Goal: Transaction & Acquisition: Purchase product/service

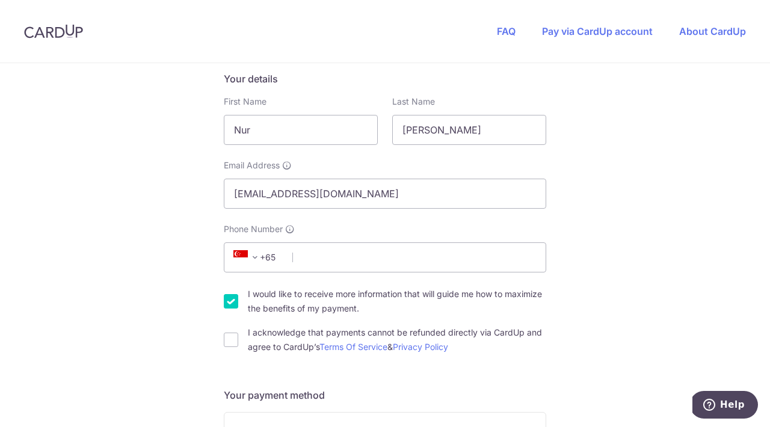
scroll to position [323, 0]
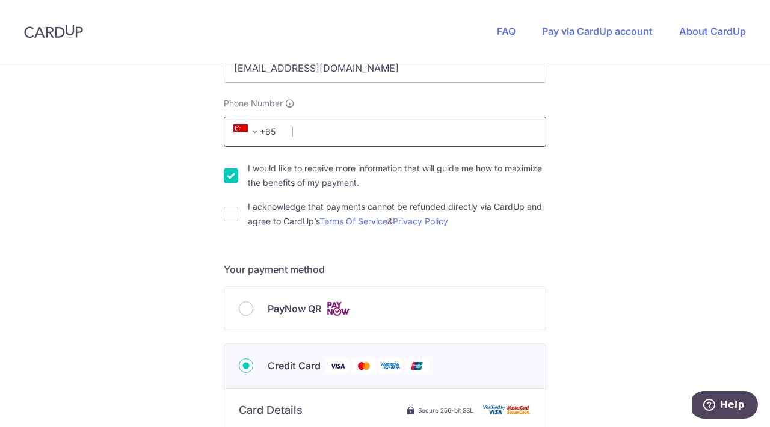
click at [406, 138] on input "Phone Number" at bounding box center [385, 132] width 322 height 30
type input "88741162"
type input "310126"
type input "126 Lorong 1 Toa Payoh"
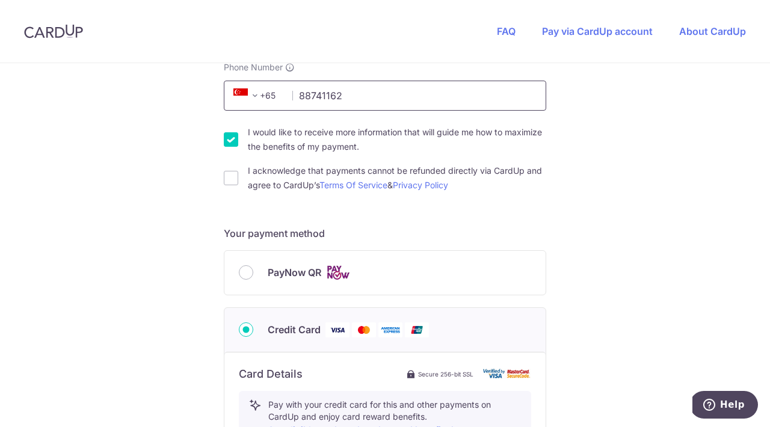
scroll to position [357, 0]
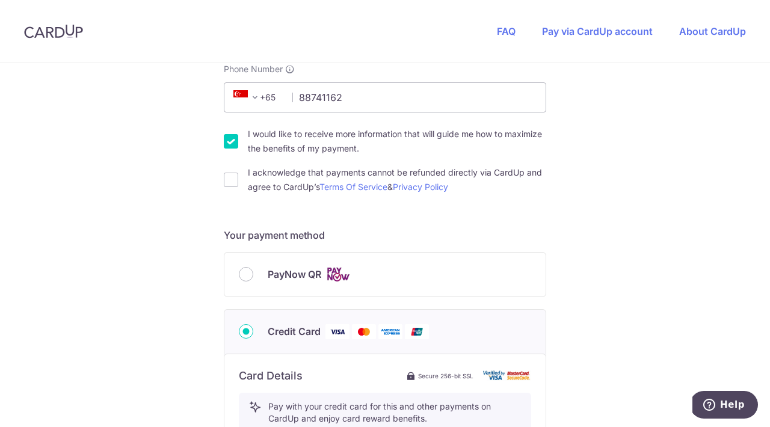
click at [283, 277] on span "PayNow QR" at bounding box center [295, 274] width 54 height 14
click at [253, 277] on input "PayNow QR" at bounding box center [246, 274] width 14 height 14
radio input "true"
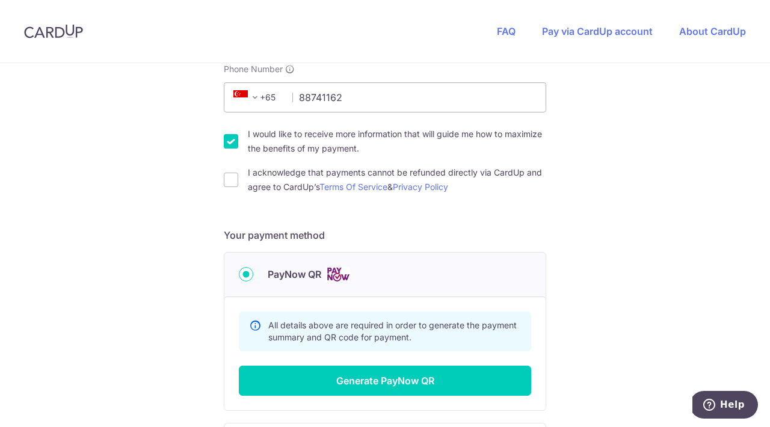
click at [262, 178] on label "I acknowledge that payments cannot be refunded directly via CardUp and agree to…" at bounding box center [397, 179] width 298 height 29
click at [238, 178] on input "I acknowledge that payments cannot be refunded directly via CardUp and agree to…" at bounding box center [231, 180] width 14 height 14
checkbox input "true"
click at [278, 140] on label "I would like to receive more information that will guide me how to maximize the…" at bounding box center [397, 141] width 298 height 29
click at [238, 140] on input "I would like to receive more information that will guide me how to maximize the…" at bounding box center [231, 141] width 14 height 14
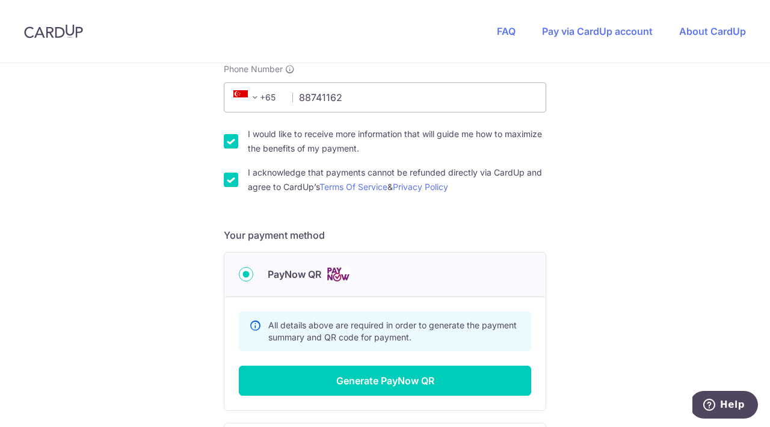
checkbox input "false"
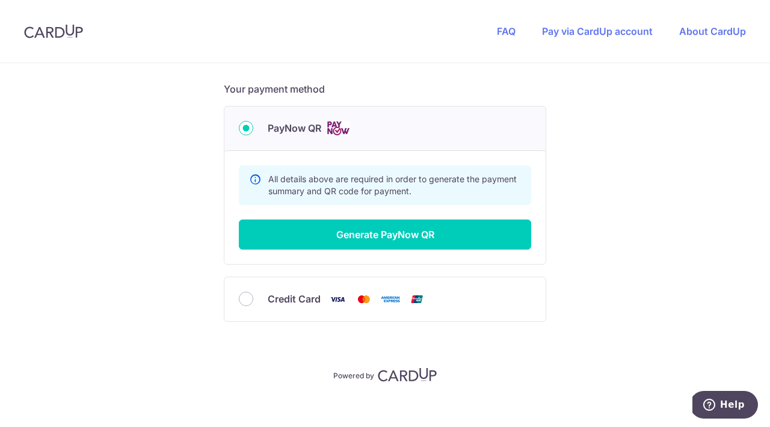
scroll to position [507, 0]
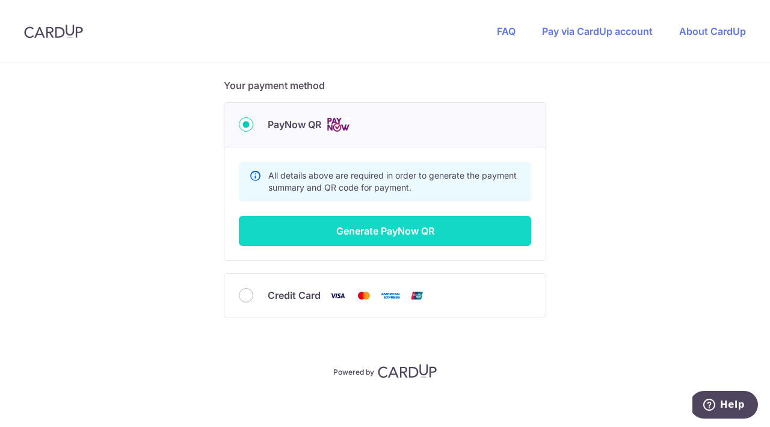
click at [360, 236] on button "Generate PayNow QR" at bounding box center [385, 231] width 292 height 30
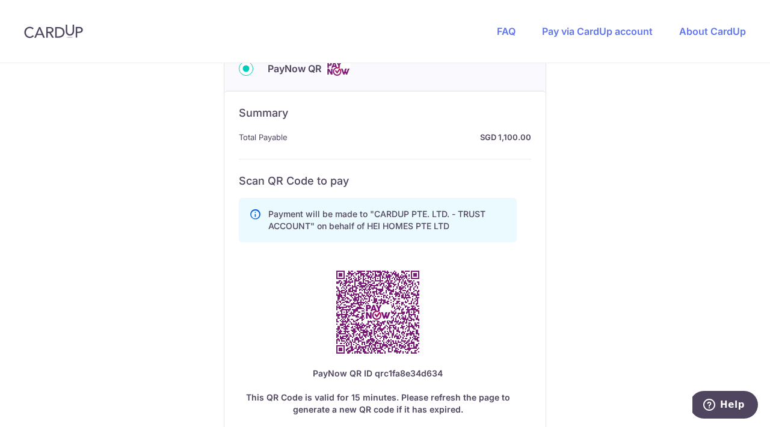
scroll to position [571, 0]
